Goal: Task Accomplishment & Management: Use online tool/utility

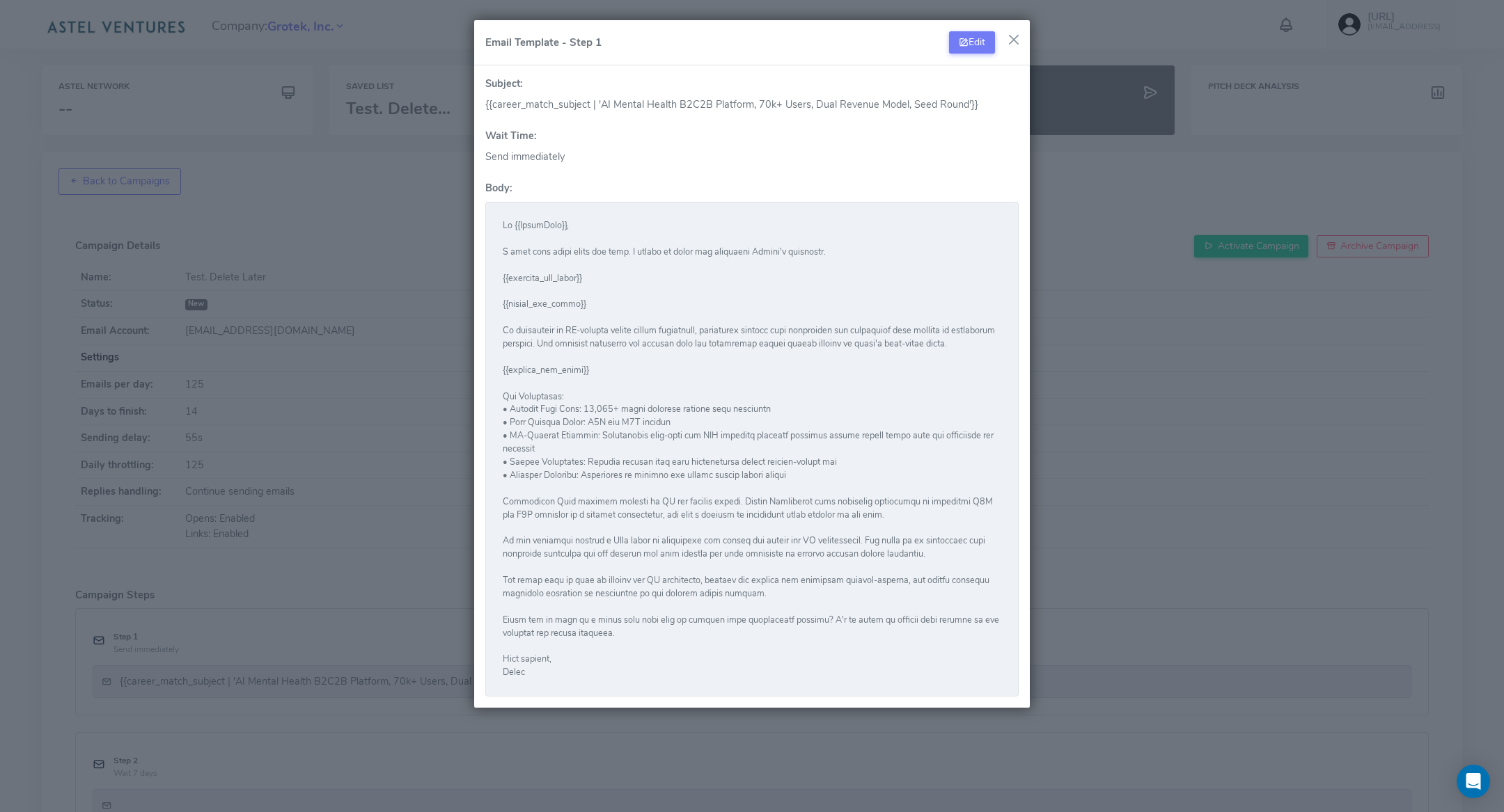
scroll to position [173, 0]
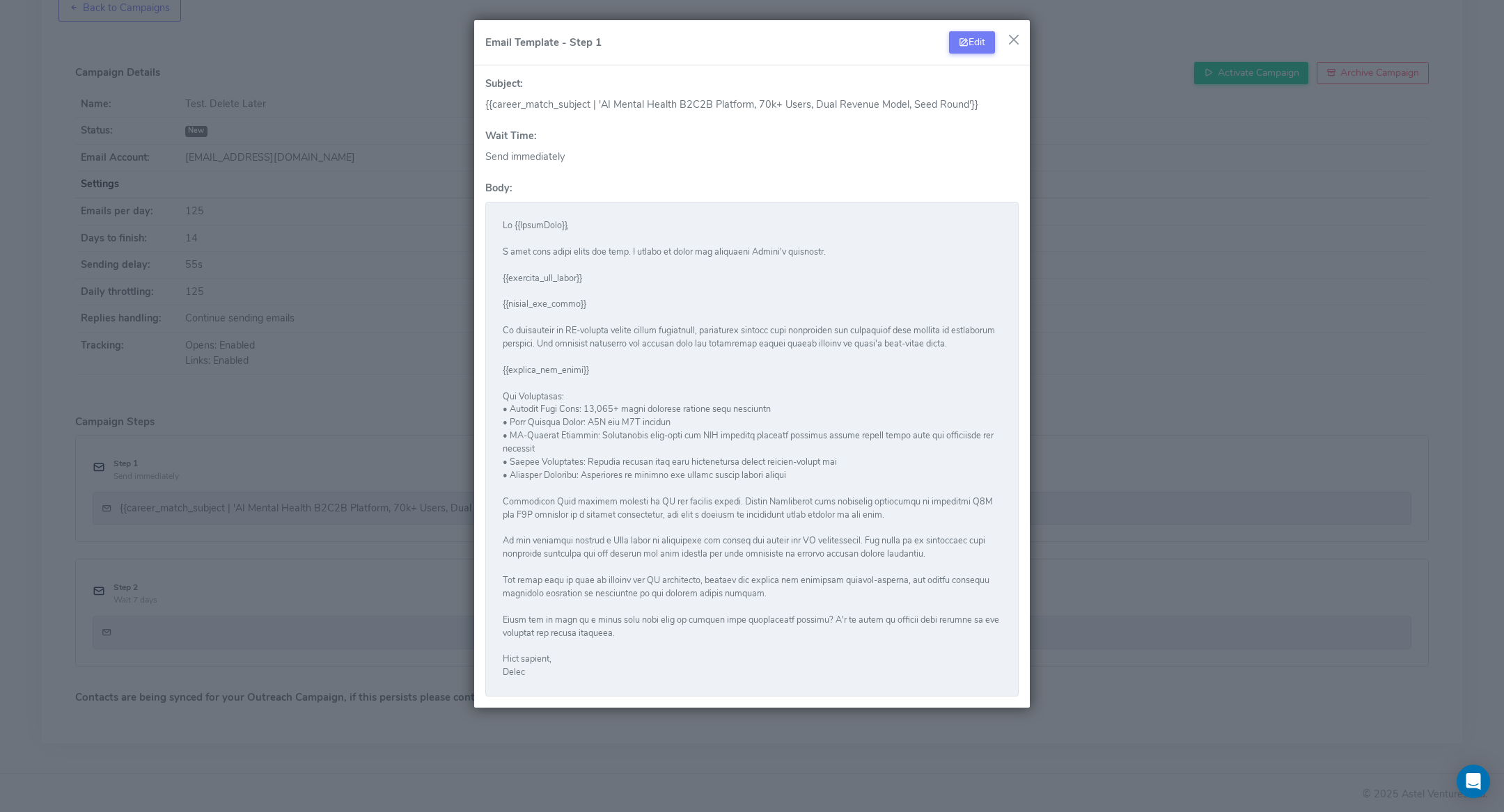
click at [1013, 34] on button "button" at bounding box center [1013, 39] width 21 height 21
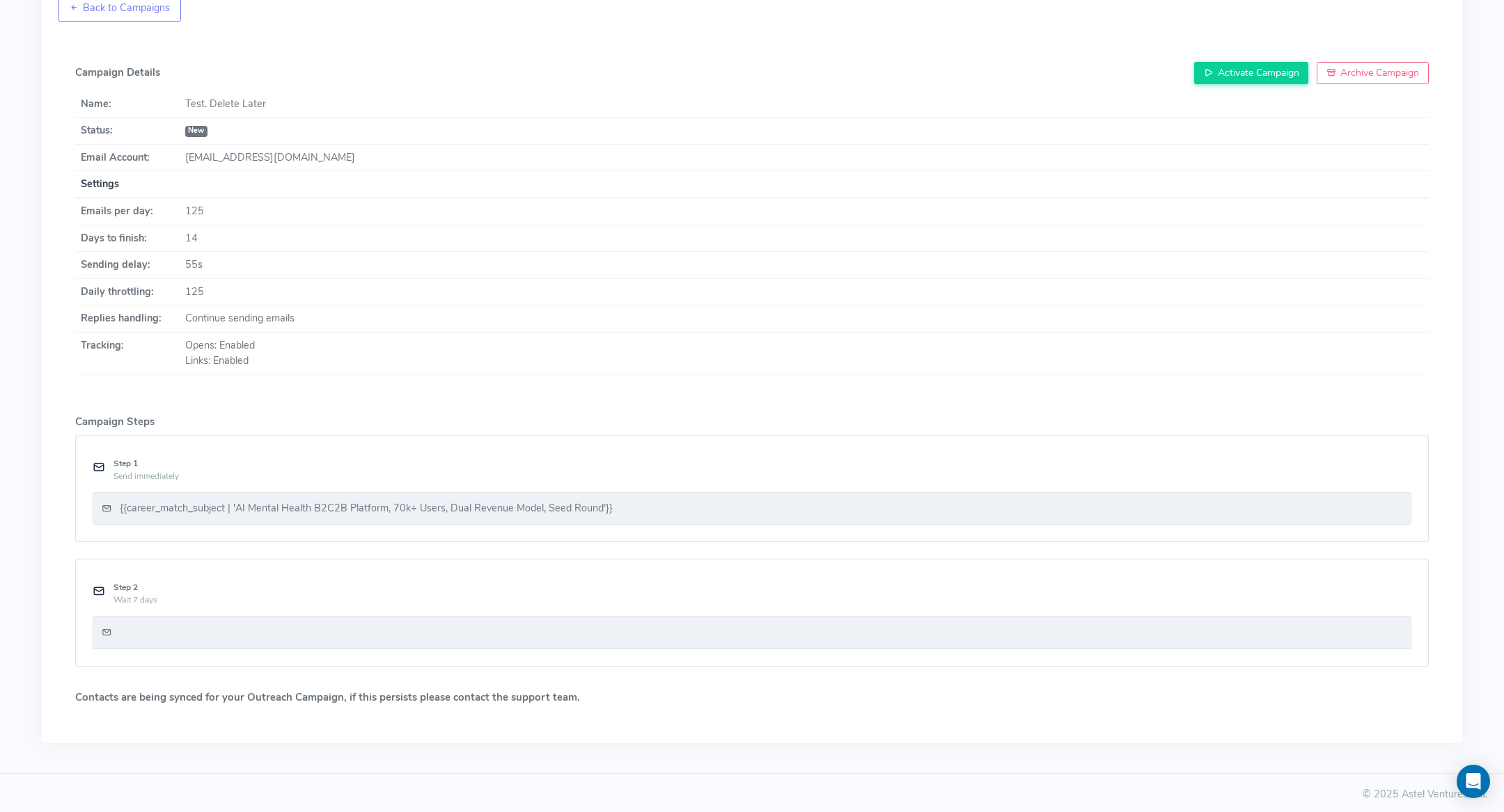
scroll to position [0, 0]
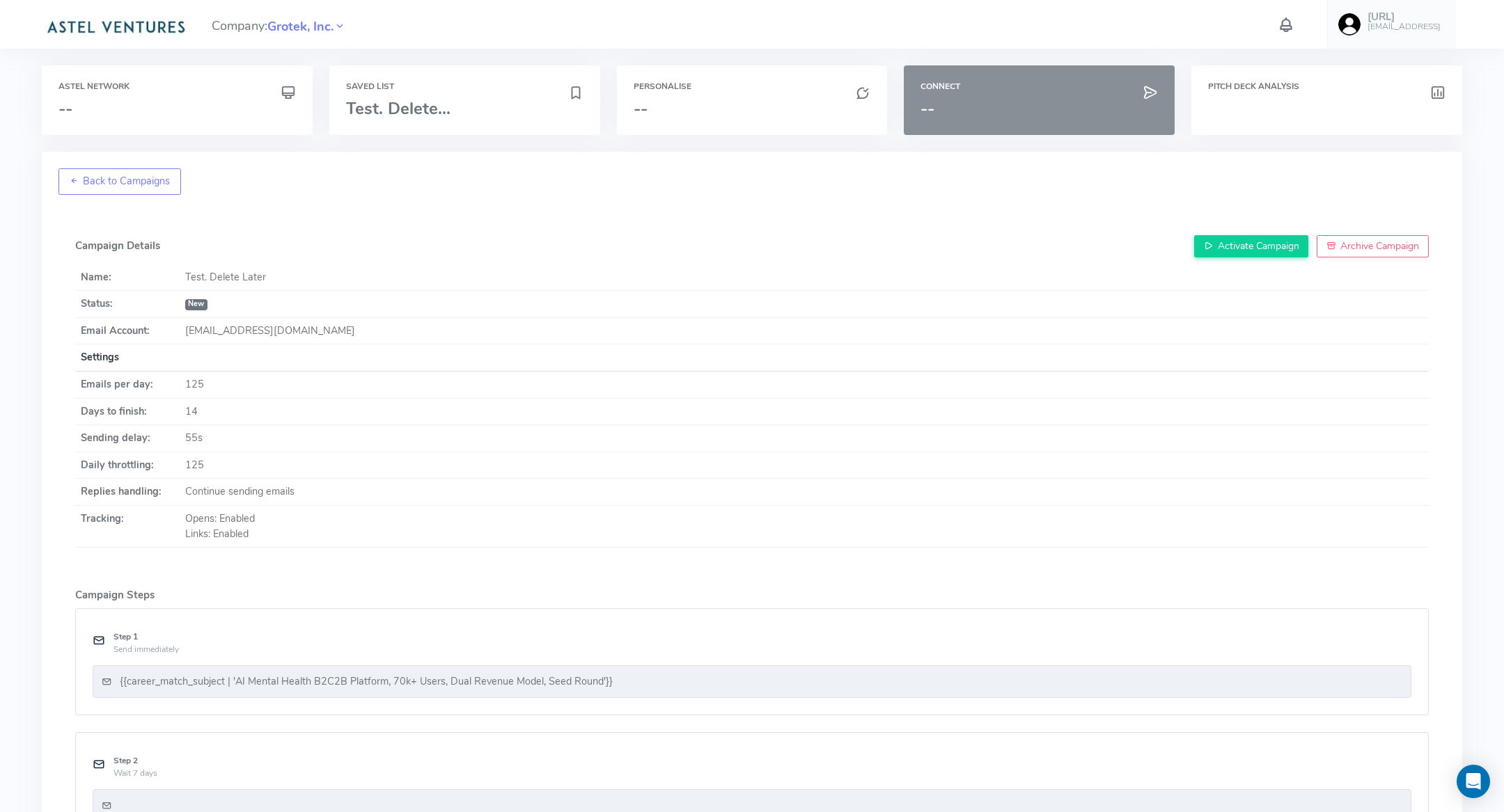
click at [938, 109] on h3 "--" at bounding box center [1039, 108] width 237 height 18
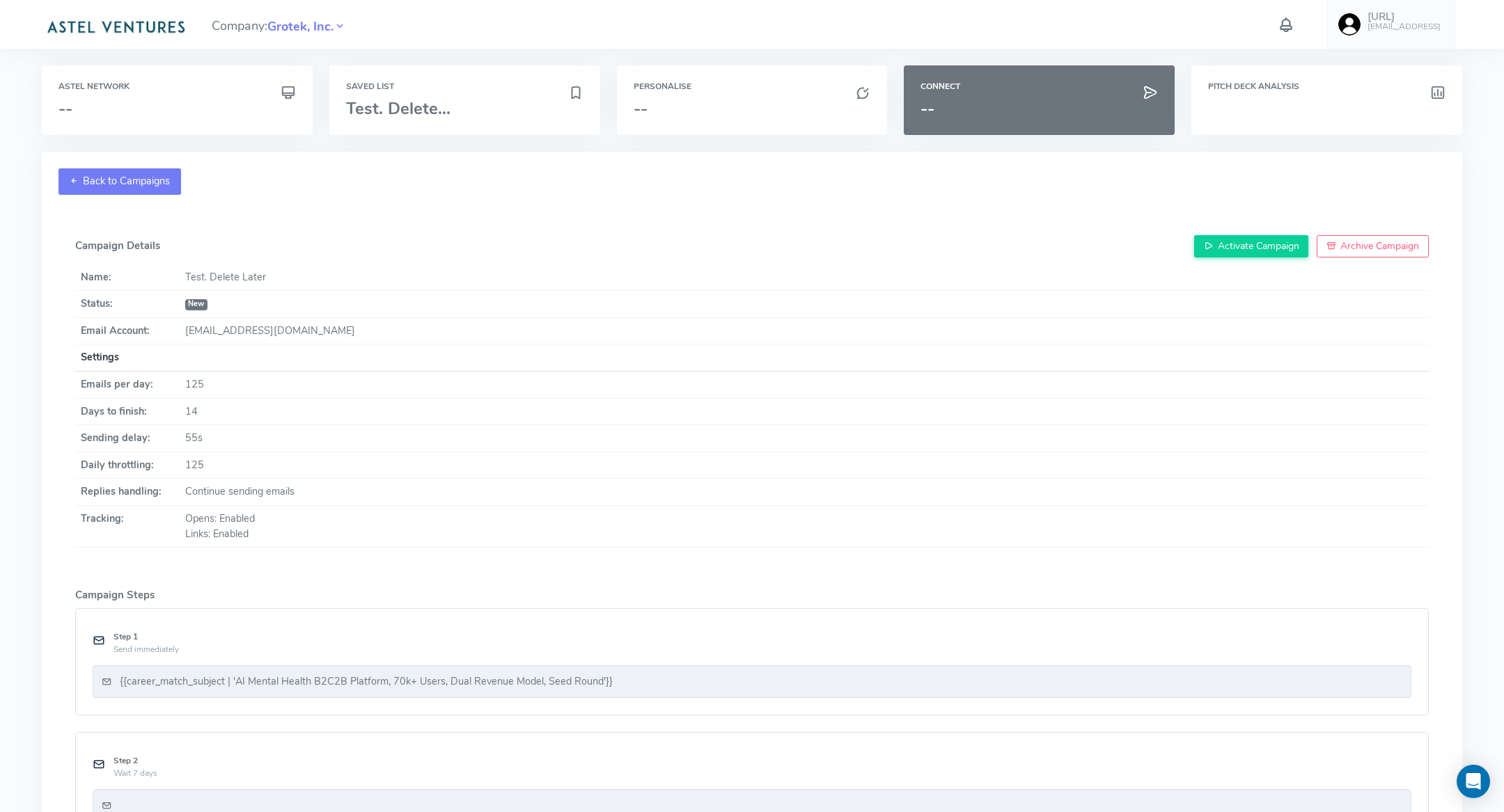
click at [64, 185] on link "Back to Campaigns" at bounding box center [120, 182] width 123 height 27
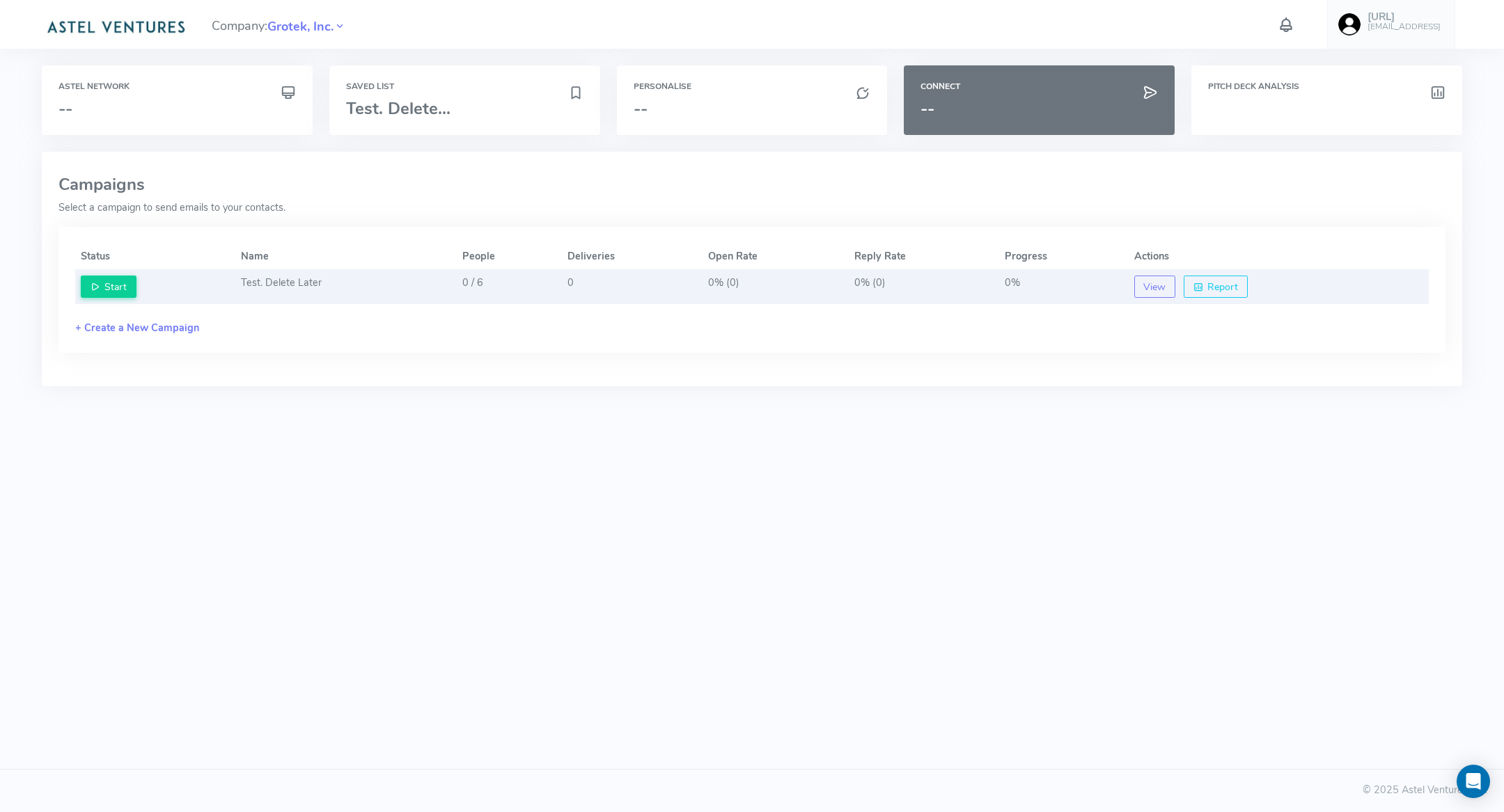
click at [464, 282] on td "0 / 6" at bounding box center [509, 287] width 106 height 34
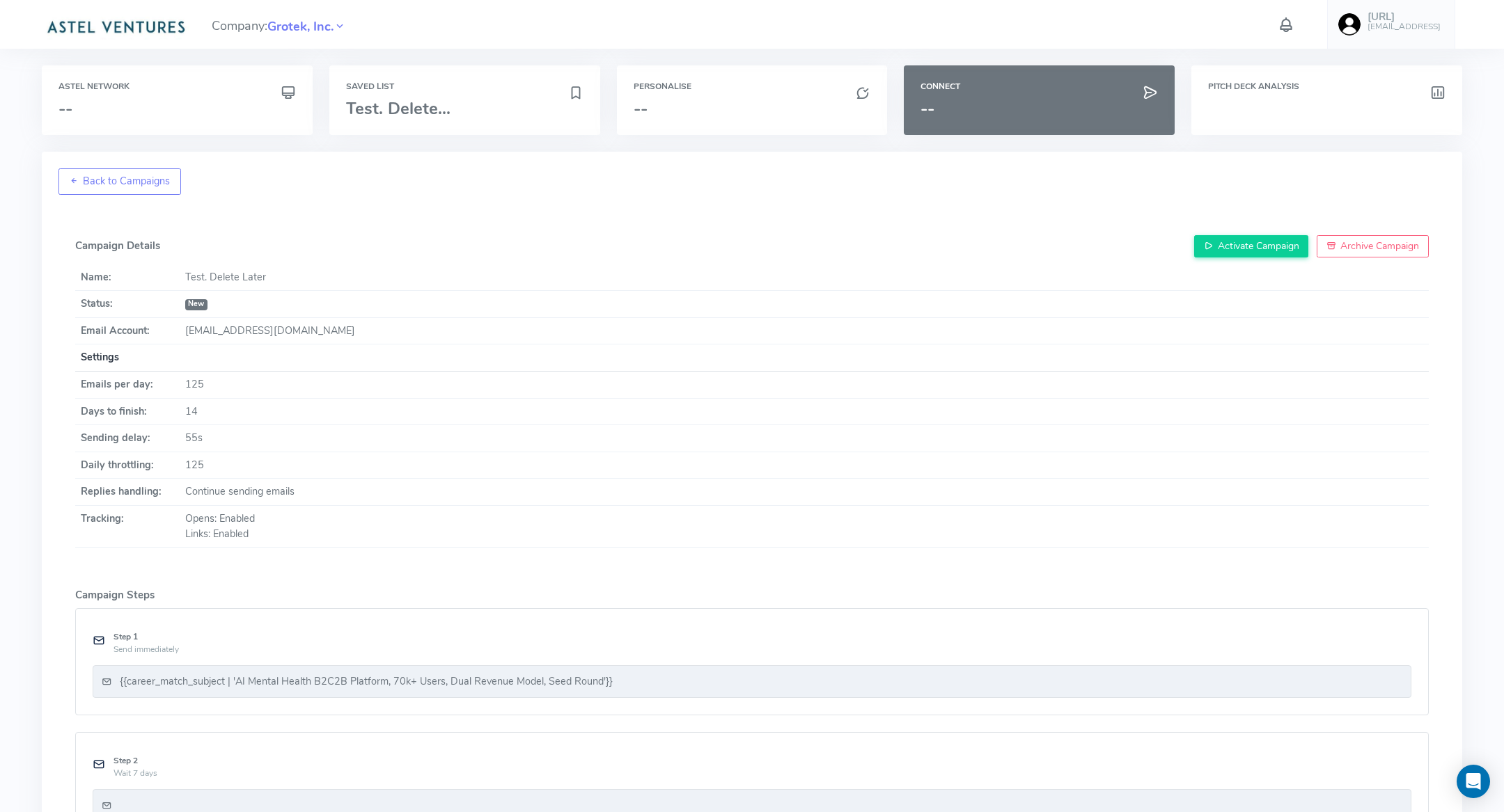
scroll to position [173, 0]
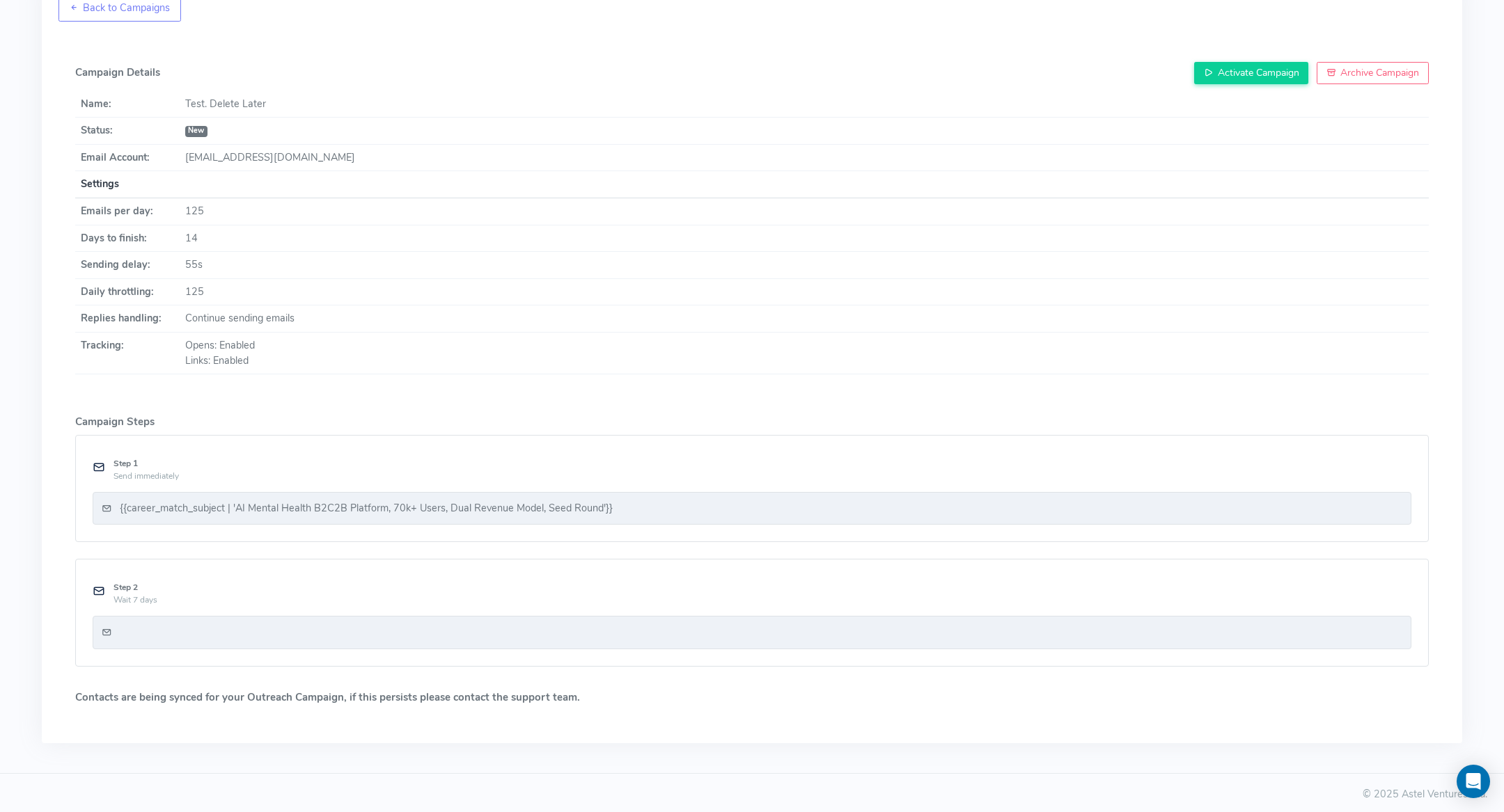
click at [200, 697] on h5 "Contacts are being synced for your Outreach Campaign, if this persists please c…" at bounding box center [751, 698] width 1354 height 12
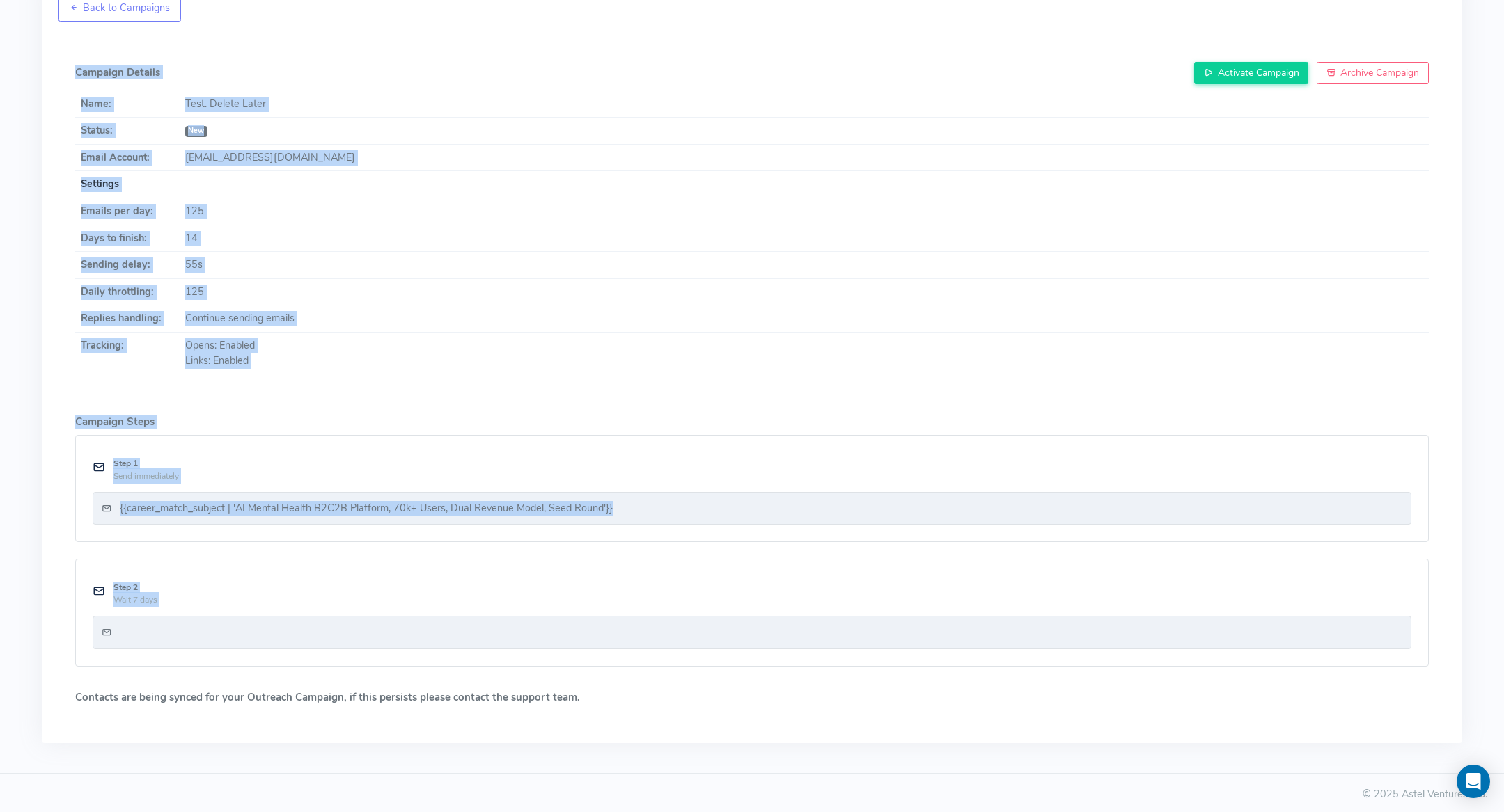
click at [200, 697] on h5 "Contacts are being synced for your Outreach Campaign, if this persists please c…" at bounding box center [751, 698] width 1354 height 12
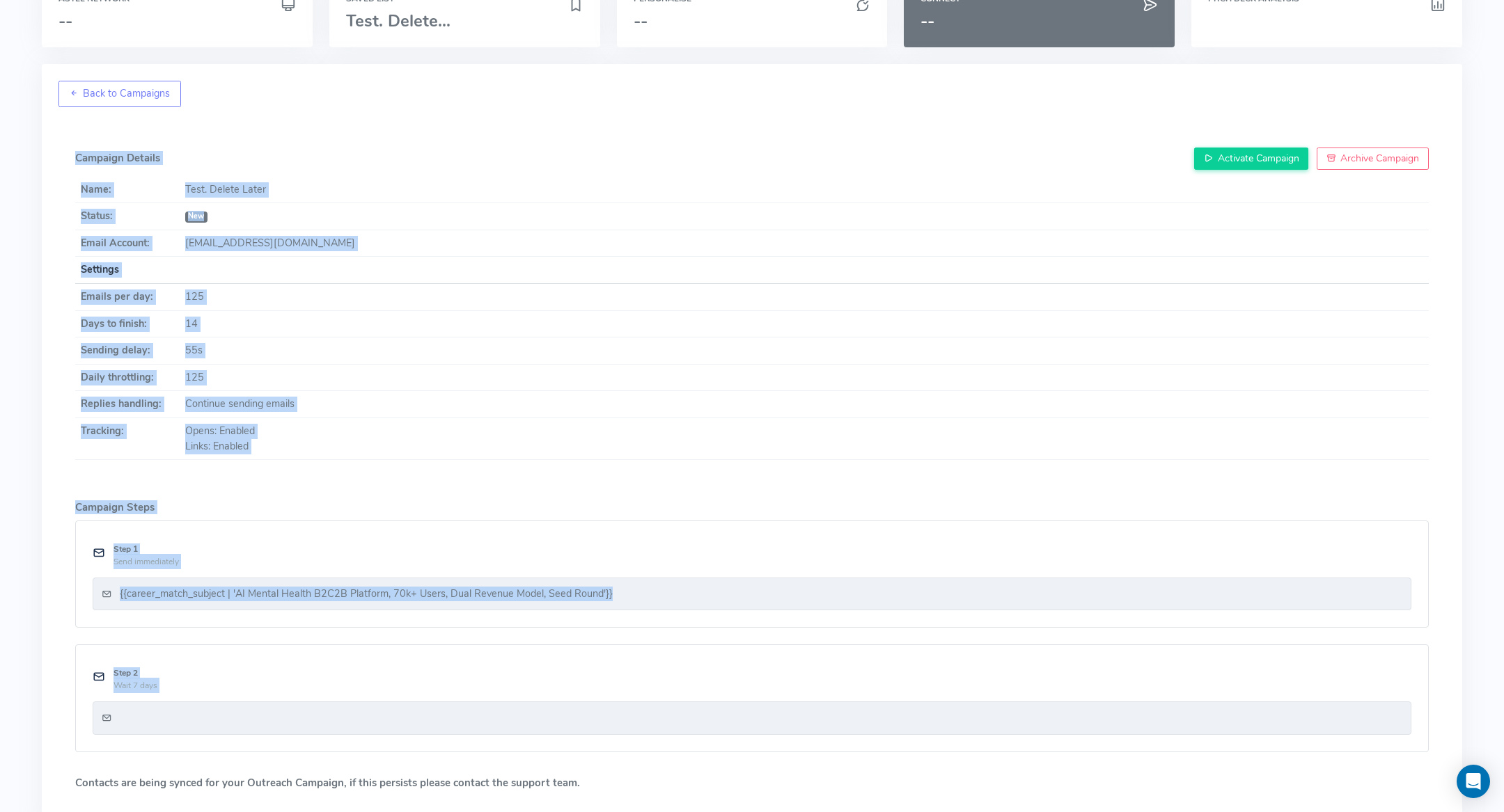
scroll to position [86, 0]
click at [77, 92] on icon at bounding box center [73, 95] width 10 height 14
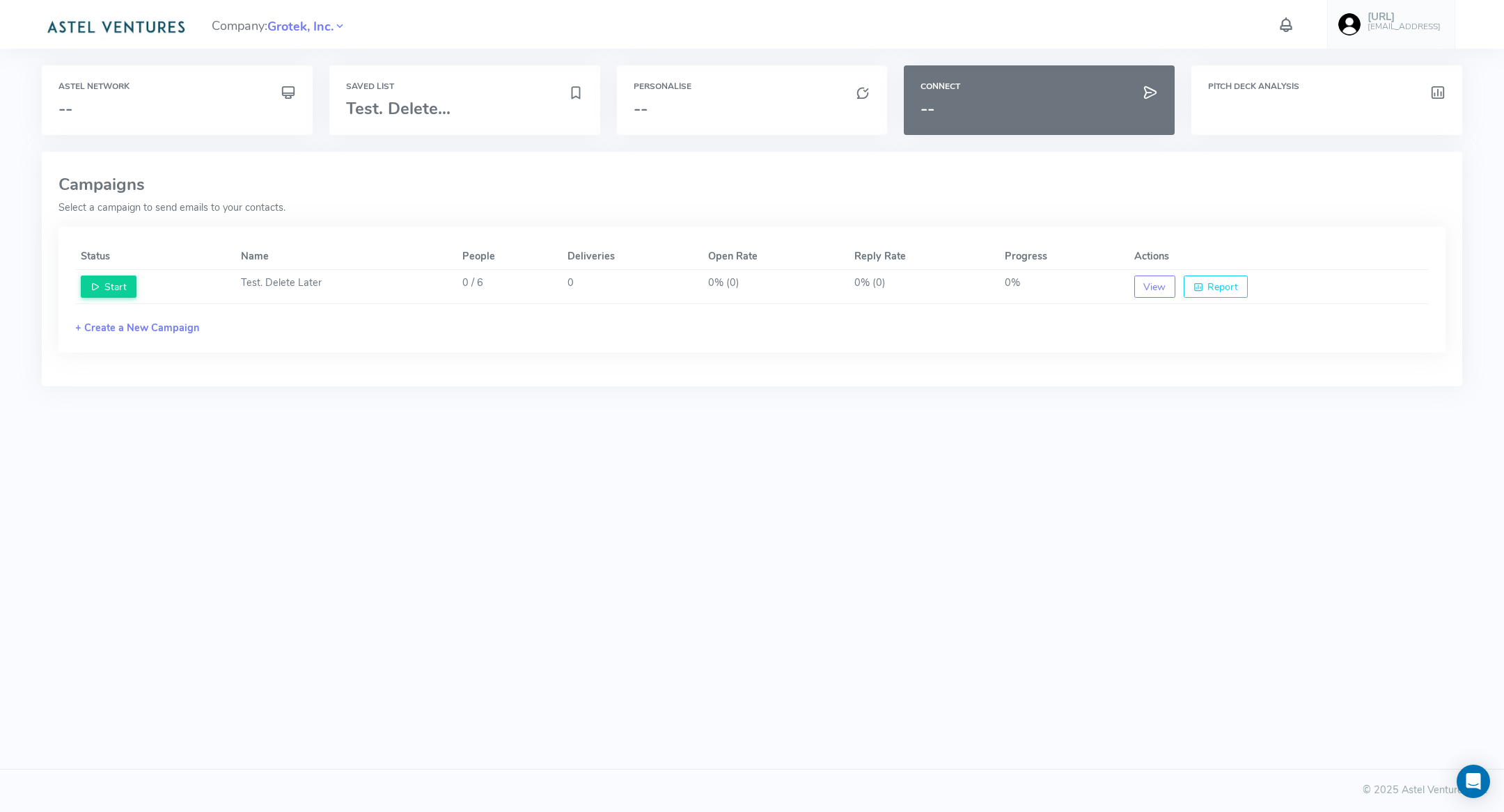
click at [294, 417] on div "Astel Network -- Saved List Test. Delete... Personalise -- Connect -- Pitch Dec…" at bounding box center [751, 244] width 1428 height 358
click at [441, 72] on div "Saved List Test. Delete..." at bounding box center [464, 100] width 271 height 69
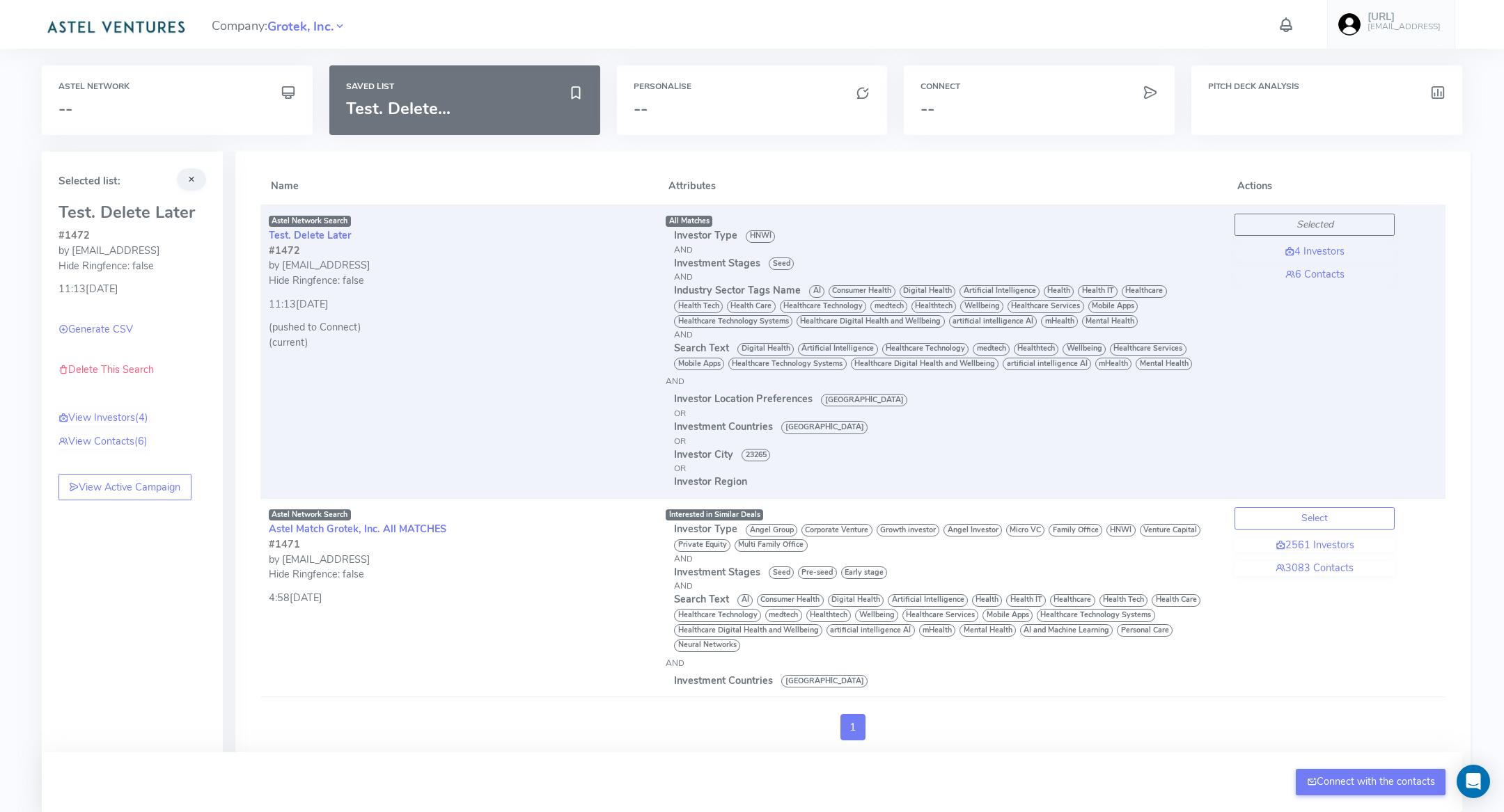
click at [1308, 283] on td "Selected 4 Investors 6 Contacts" at bounding box center [1315, 351] width 177 height 294
click at [1309, 277] on link "6 Contacts" at bounding box center [1315, 275] width 160 height 15
click at [1314, 272] on link "6 Contacts" at bounding box center [1315, 275] width 160 height 15
click at [702, 85] on h6 "Personalise" at bounding box center [752, 87] width 237 height 9
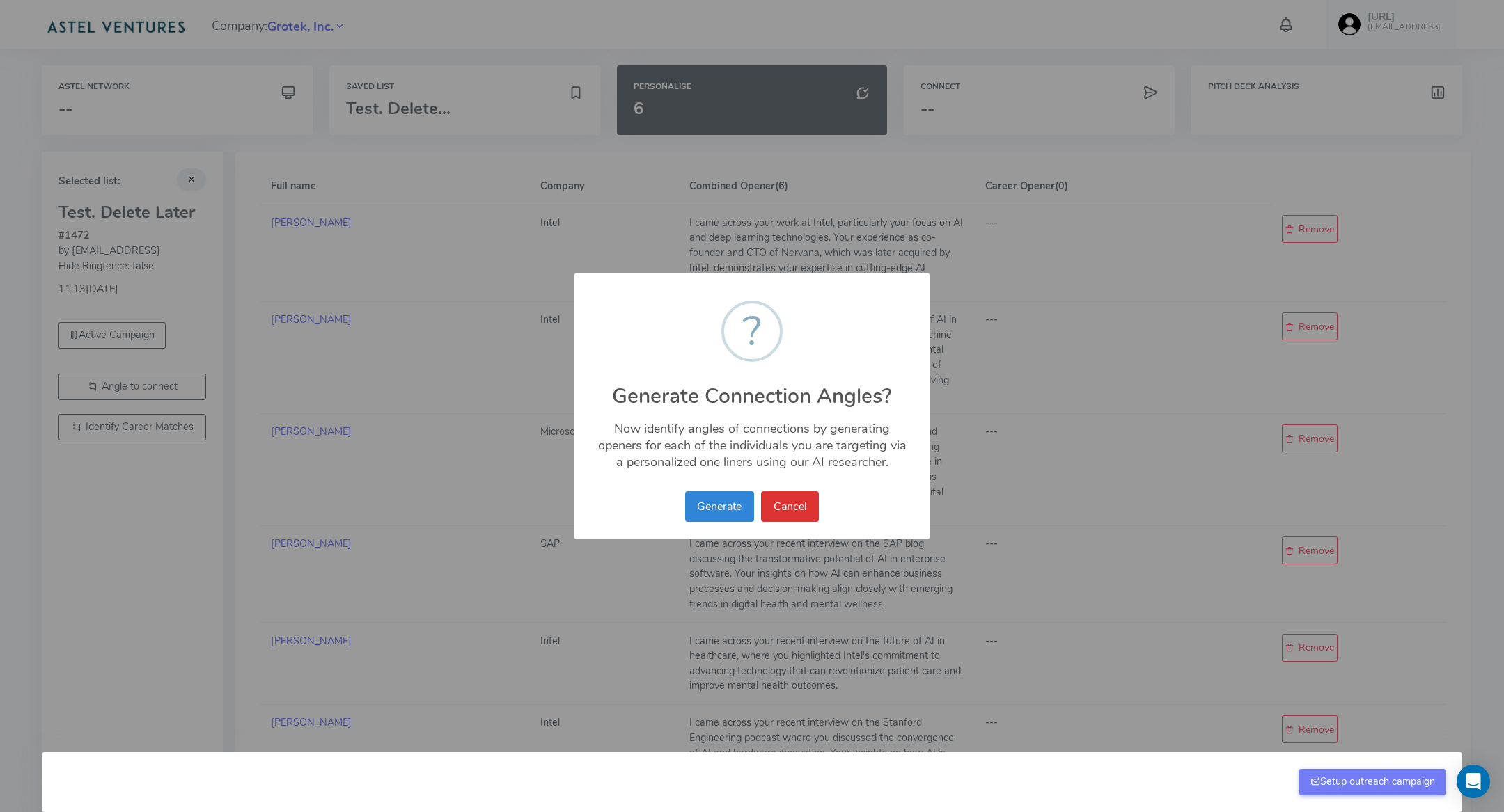
click at [805, 523] on div "Generate No Cancel" at bounding box center [752, 506] width 140 height 37
click at [805, 498] on button "Cancel" at bounding box center [790, 507] width 58 height 31
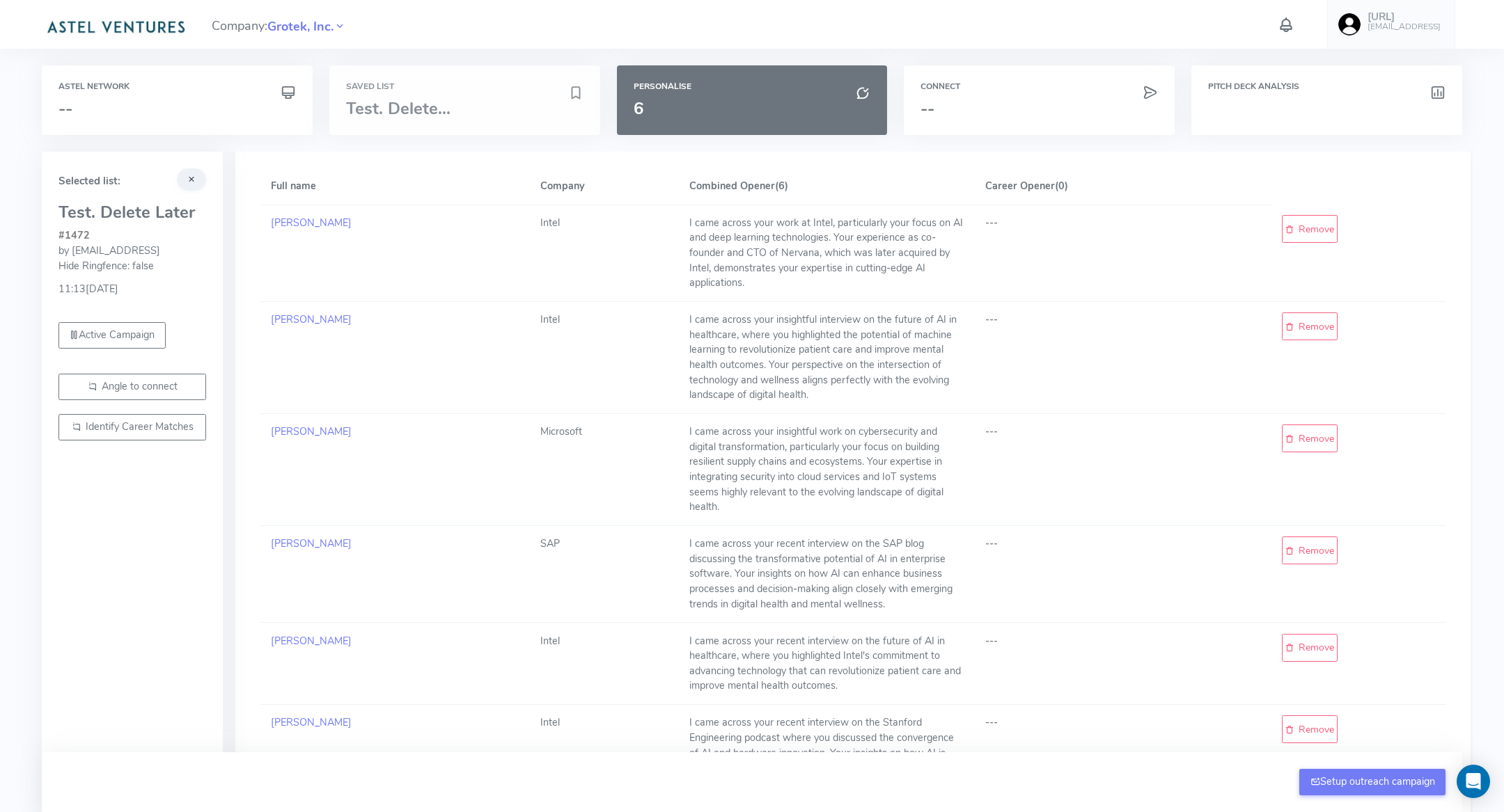
click at [479, 115] on h3 "Test. Delete..." at bounding box center [457, 108] width 222 height 18
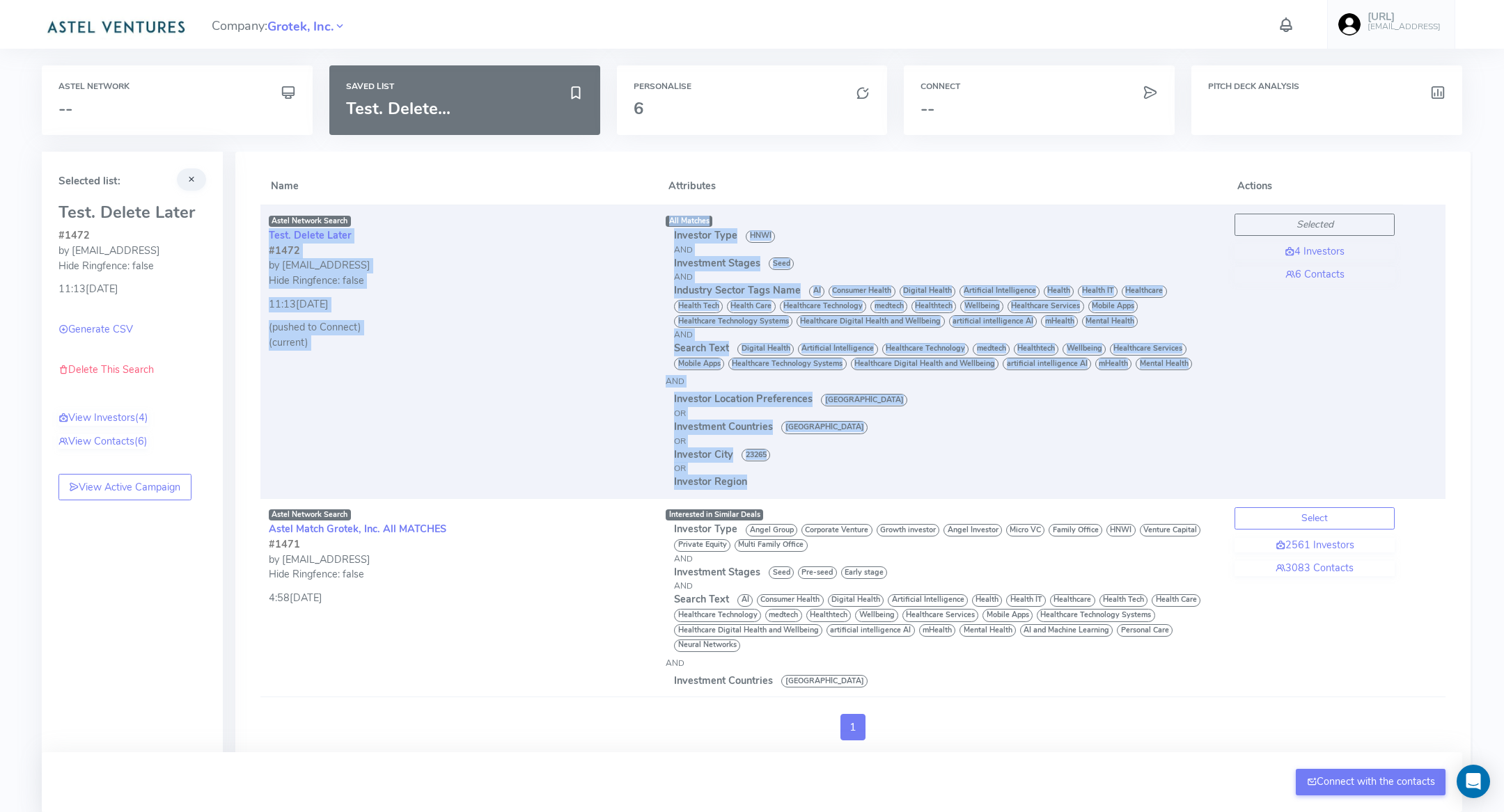
drag, startPoint x: 265, startPoint y: 234, endPoint x: 820, endPoint y: 487, distance: 609.9
click at [820, 487] on tr "Astel Network Search Test. Delete Later #1472 by [EMAIL_ADDRESS] Hide Ringfence…" at bounding box center [853, 351] width 1185 height 294
click at [820, 487] on div "Investor Region" at bounding box center [946, 482] width 544 height 15
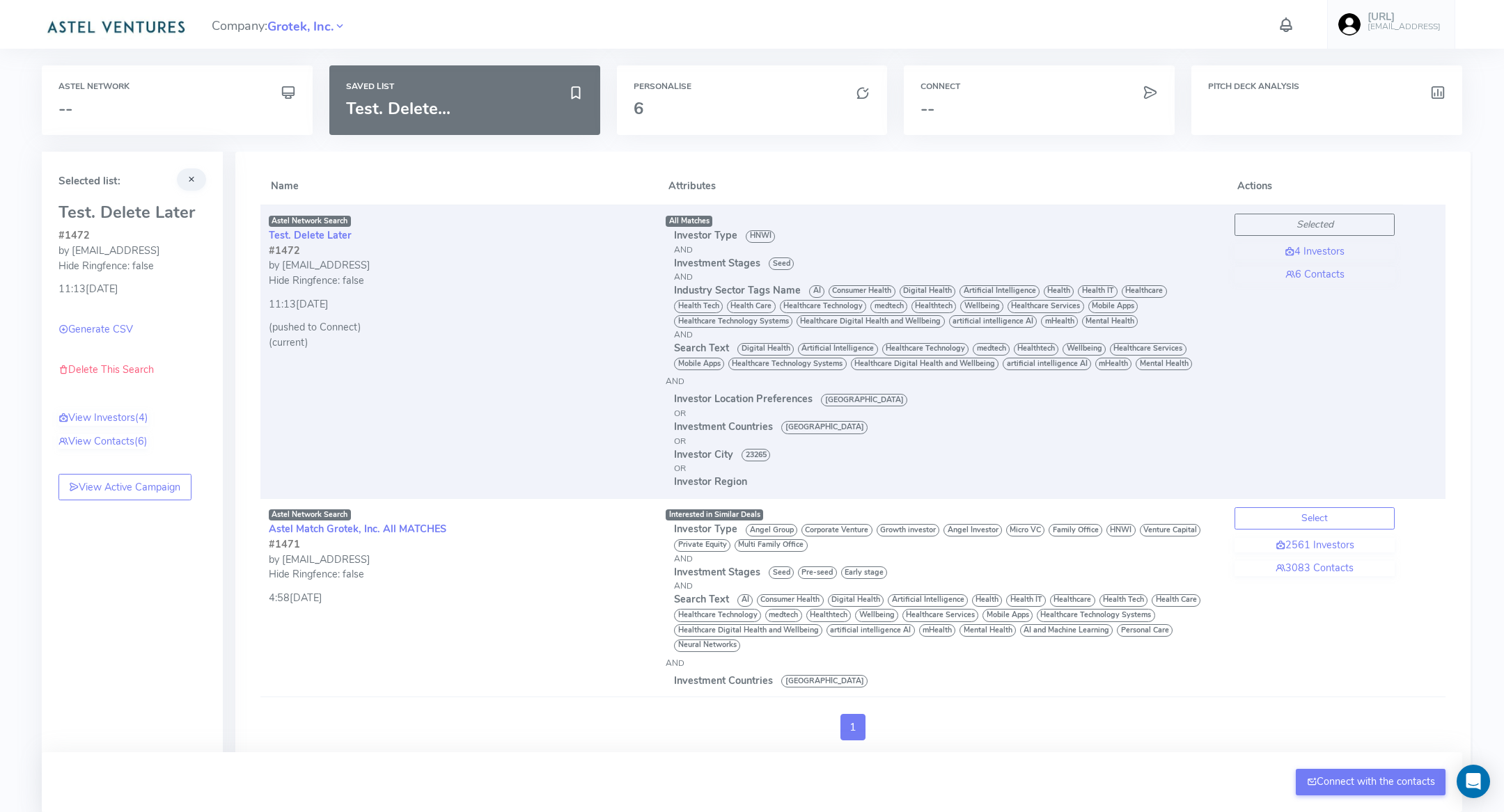
click at [820, 487] on div "Investor Region" at bounding box center [946, 482] width 544 height 15
